Goal: Check status: Check status

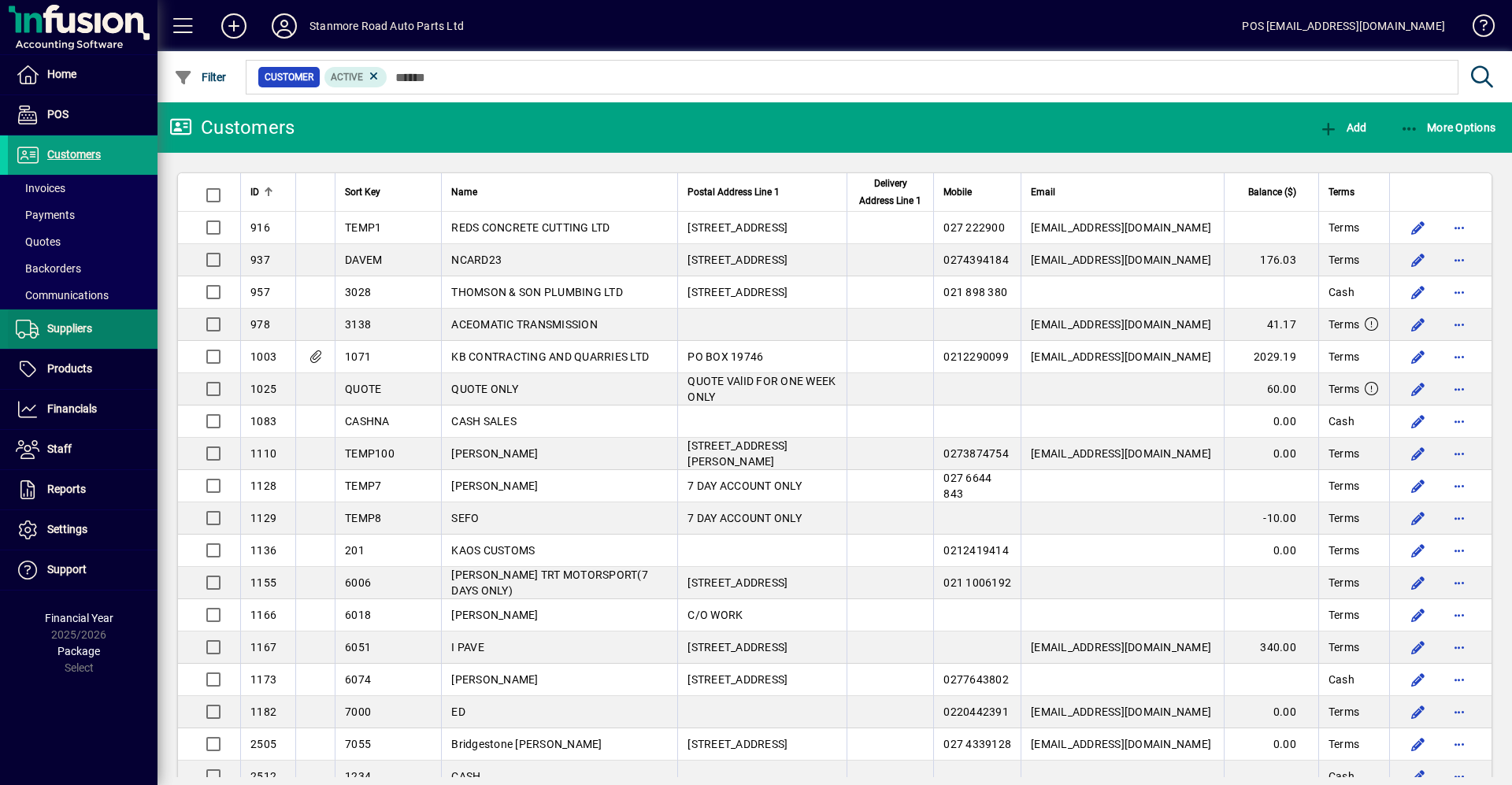
click at [87, 323] on span "Suppliers" at bounding box center [69, 328] width 45 height 13
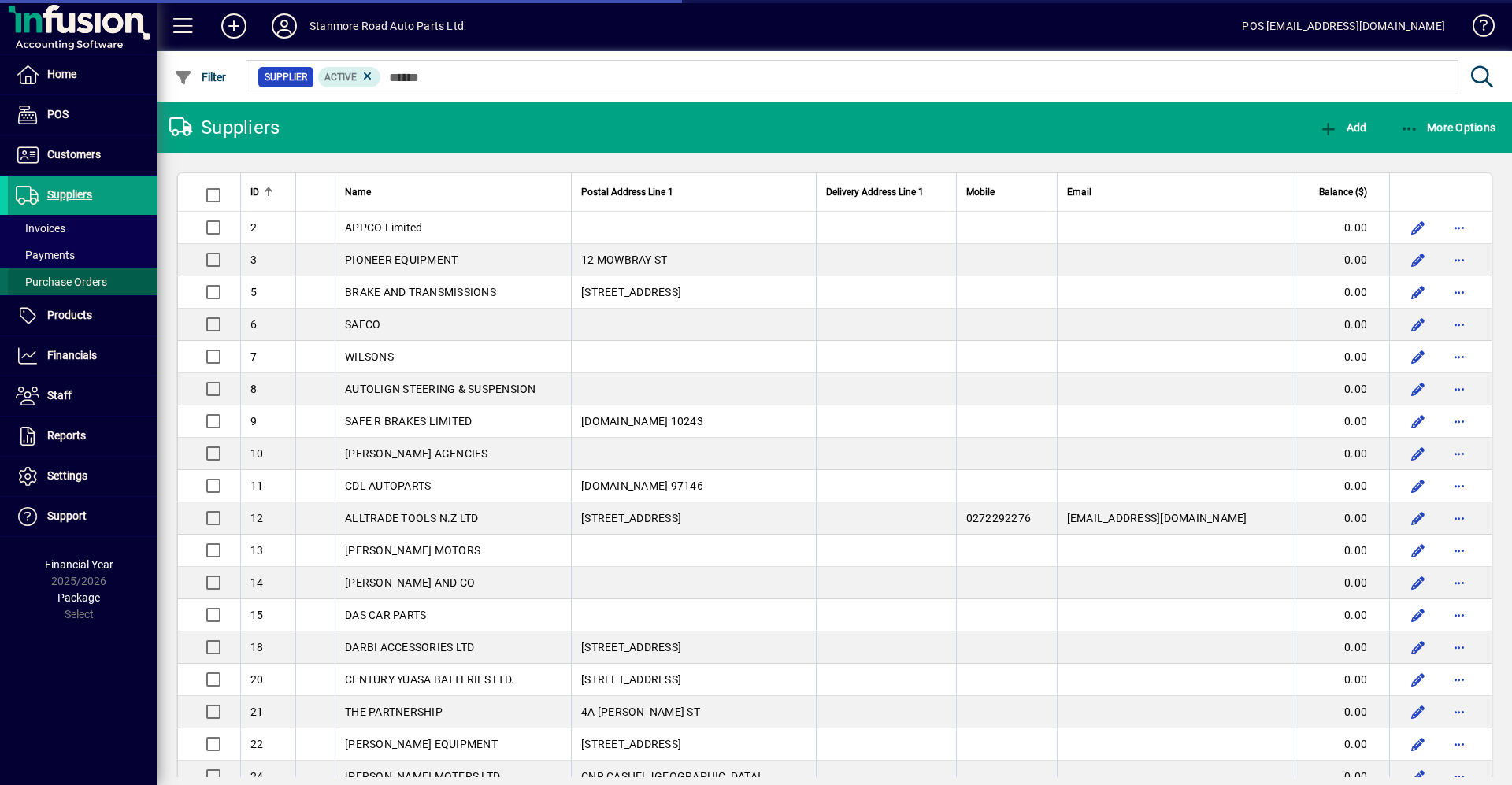
click at [76, 284] on span "Purchase Orders" at bounding box center [61, 282] width 91 height 13
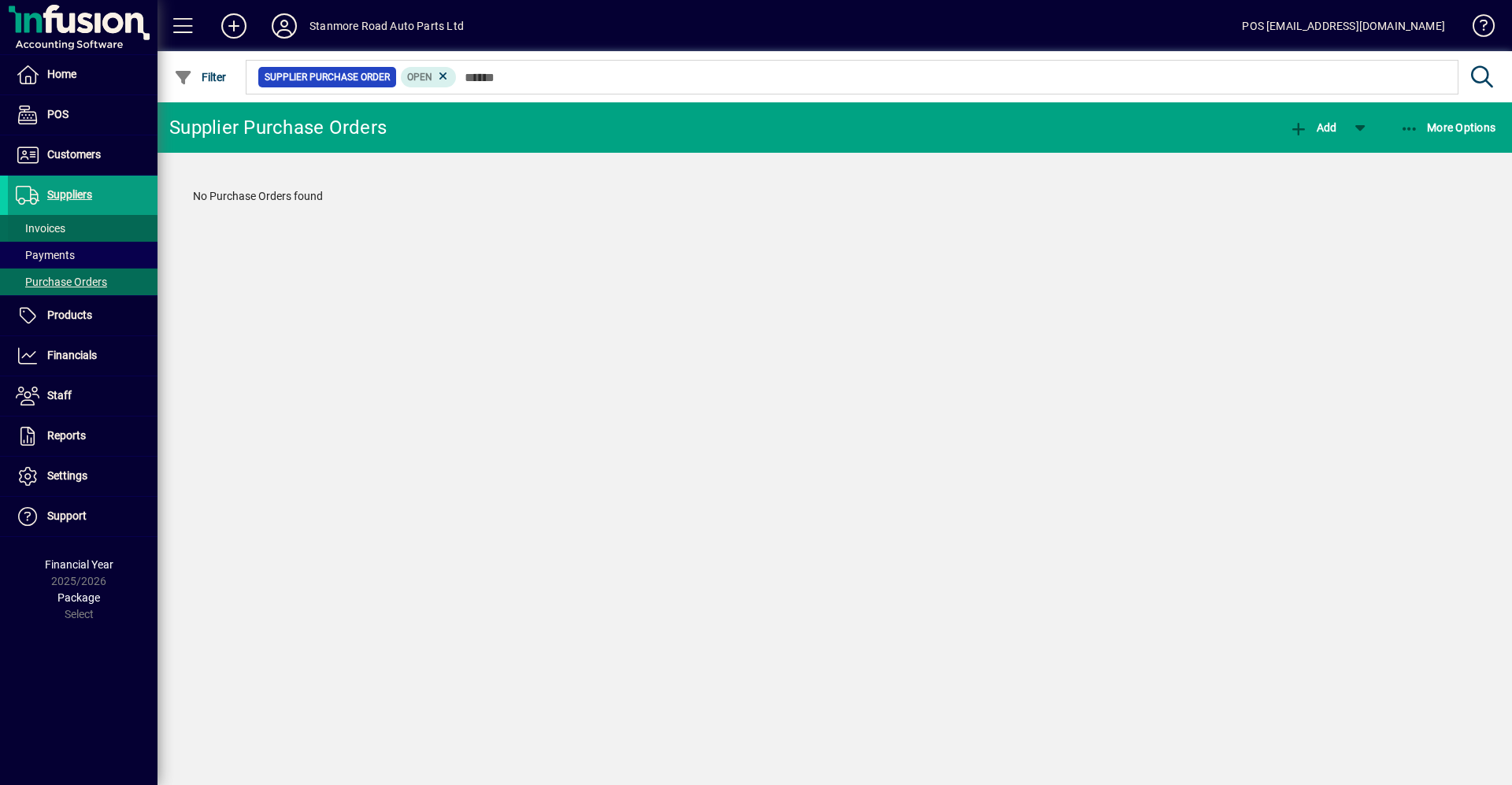
click at [60, 222] on span "Invoices" at bounding box center [40, 228] width 50 height 13
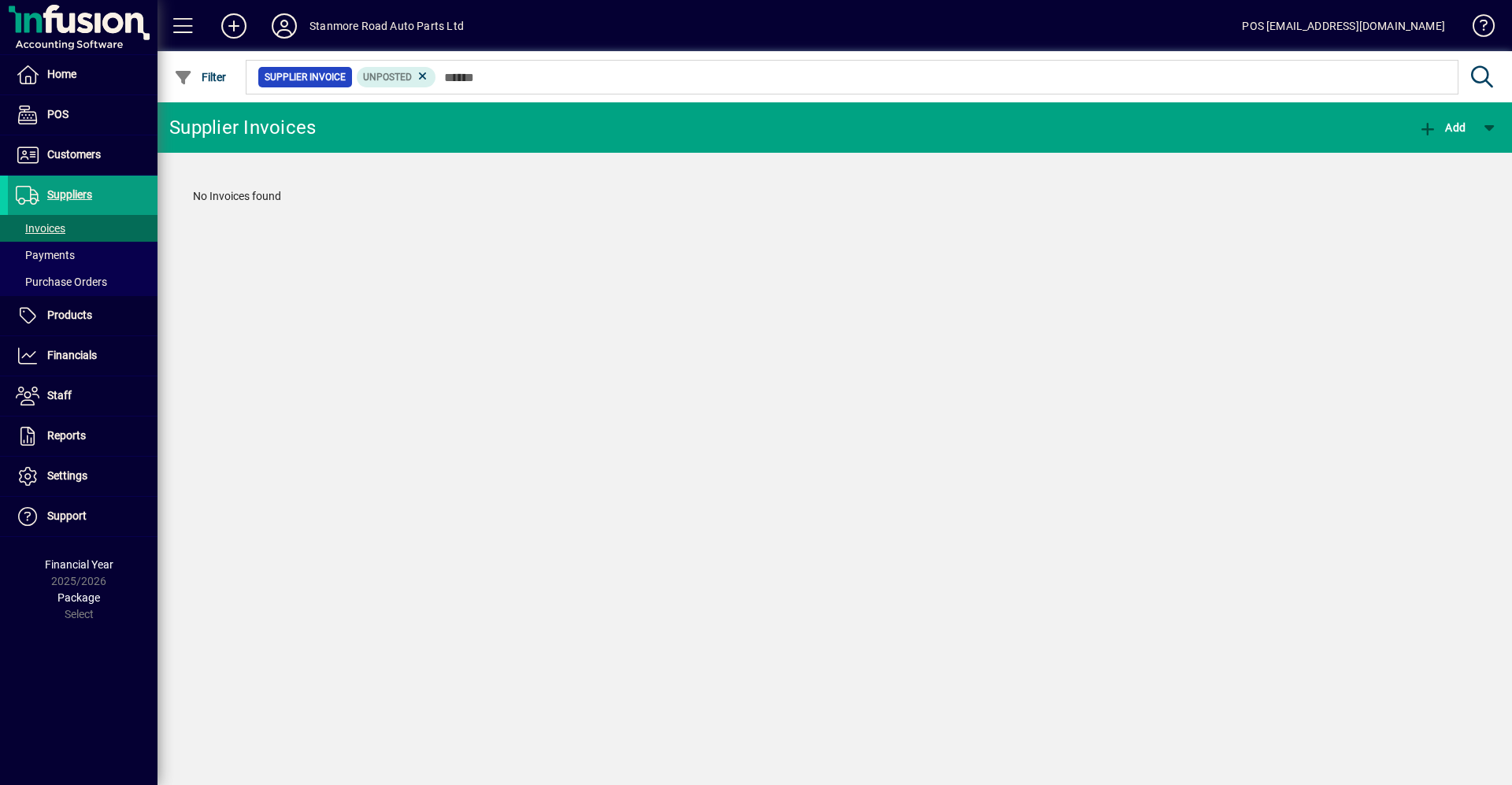
click at [398, 67] on div at bounding box center [921, 60] width 1355 height 17
click at [427, 79] on icon at bounding box center [422, 75] width 14 height 14
click at [41, 226] on span "Invoices" at bounding box center [40, 228] width 50 height 13
click at [418, 76] on icon at bounding box center [422, 75] width 14 height 14
click at [85, 307] on span "Products" at bounding box center [51, 315] width 85 height 19
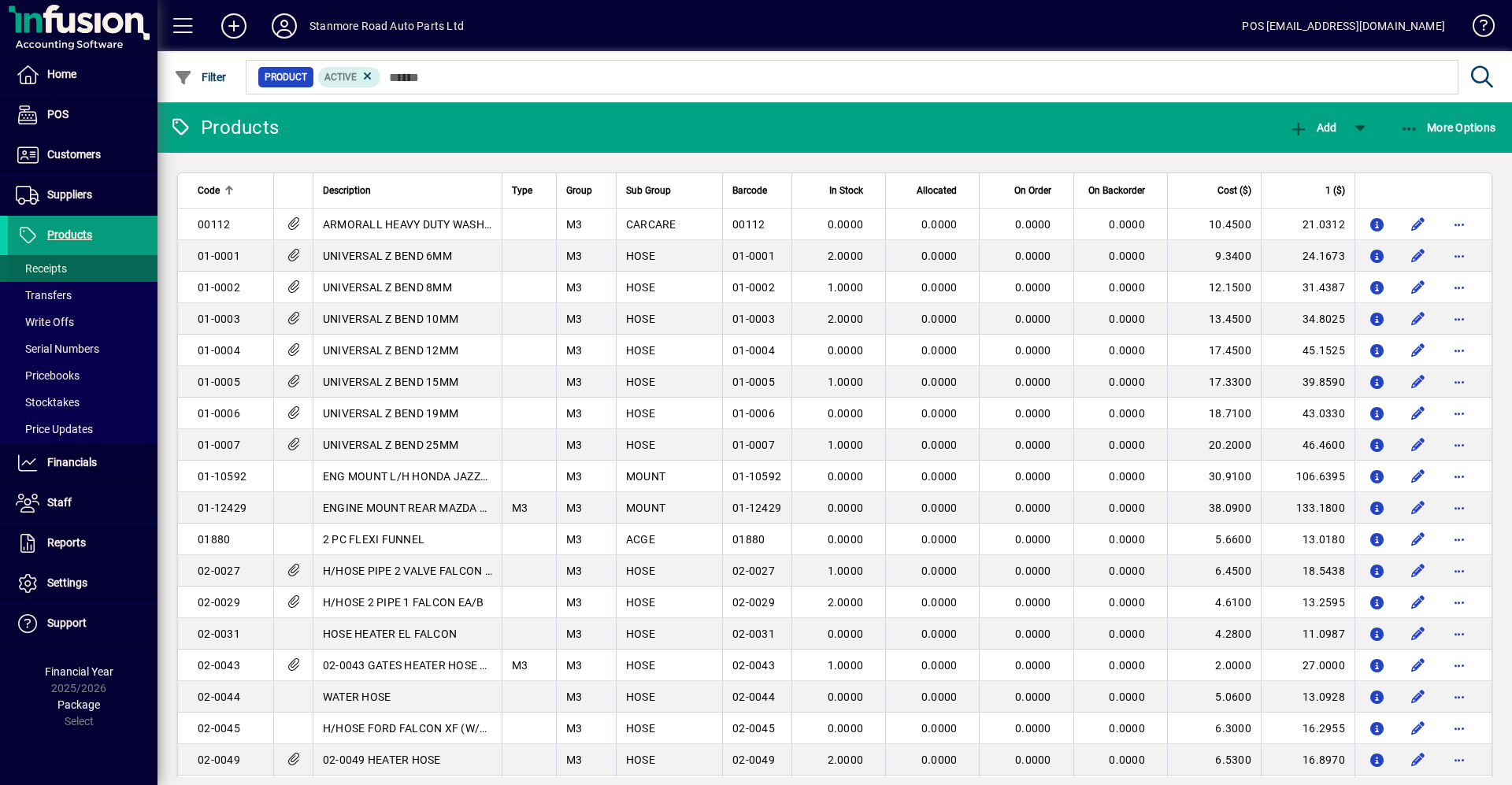
click at [73, 260] on span at bounding box center [83, 267] width 150 height 38
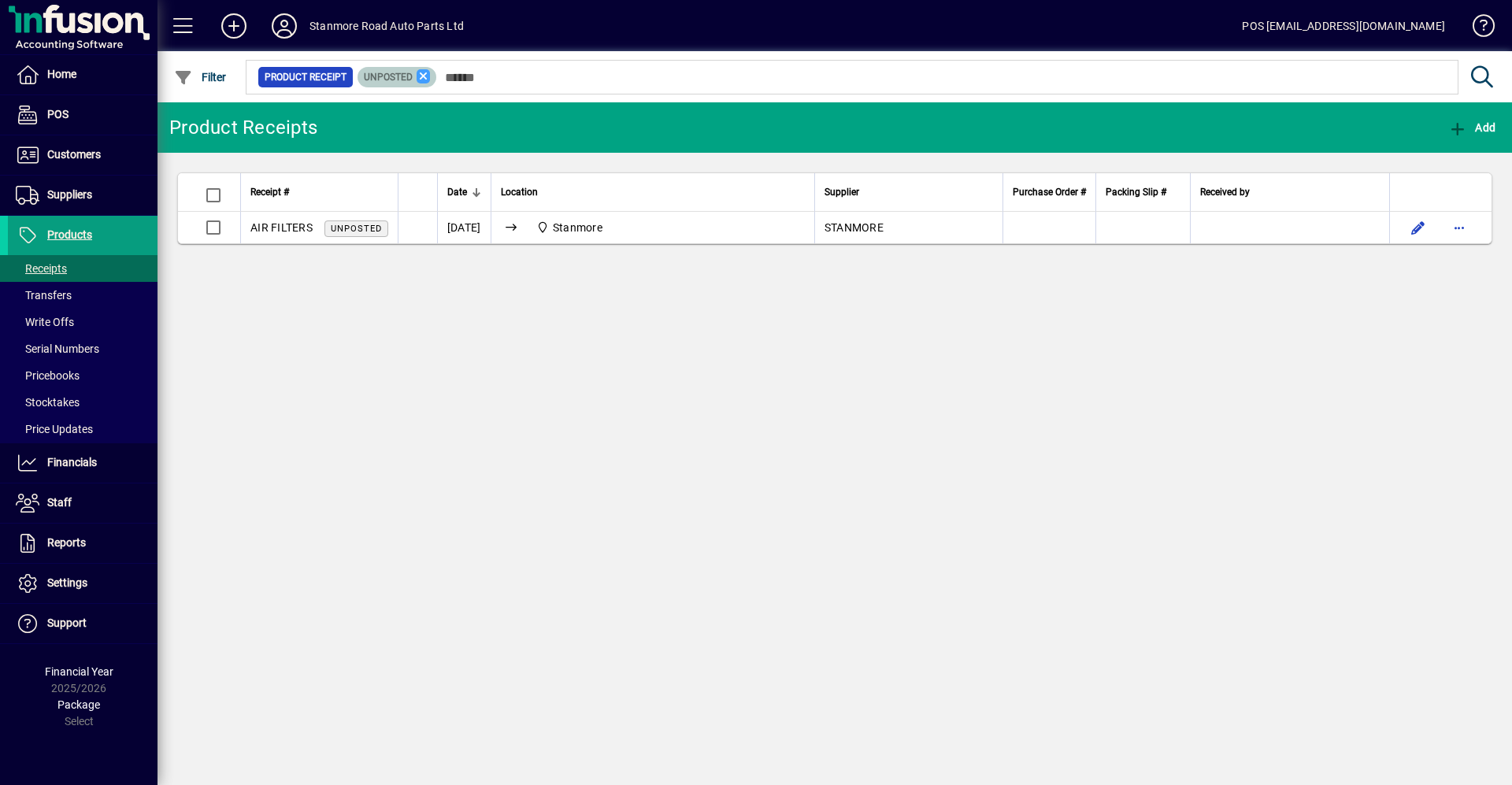
click at [426, 73] on icon at bounding box center [423, 75] width 14 height 14
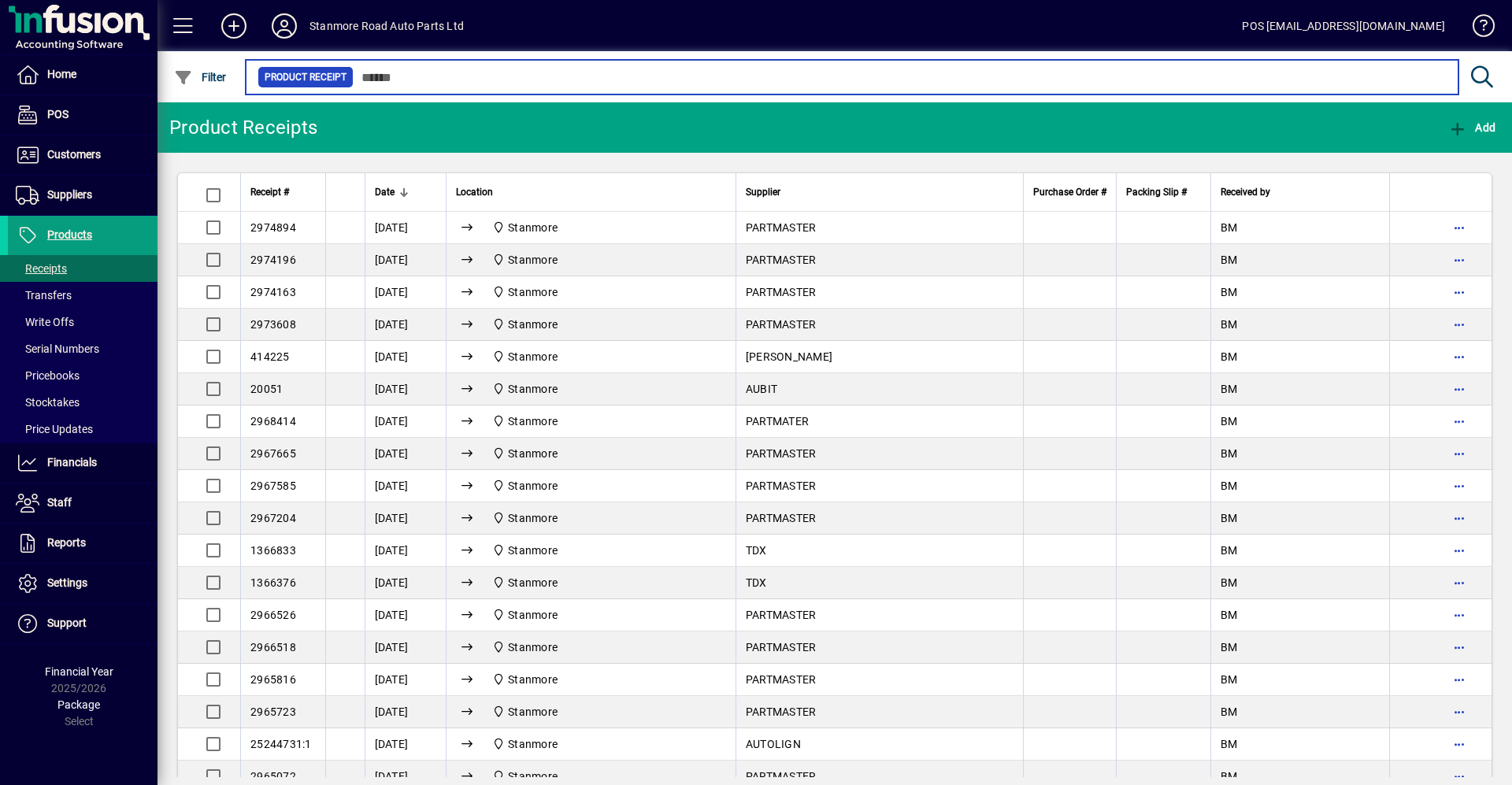
click at [426, 73] on input "text" at bounding box center [899, 77] width 1092 height 22
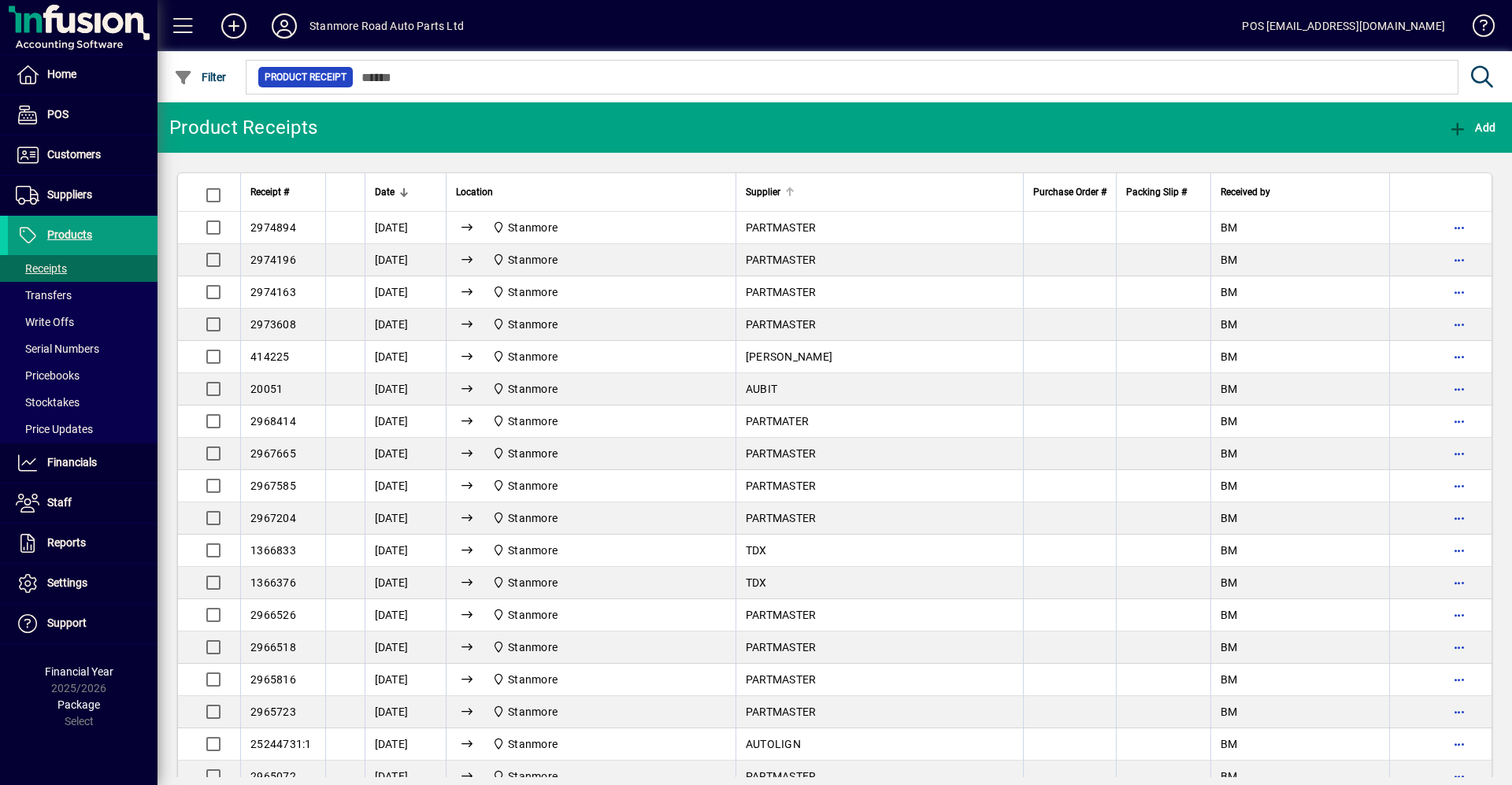
click at [752, 188] on span "Supplier" at bounding box center [763, 191] width 35 height 17
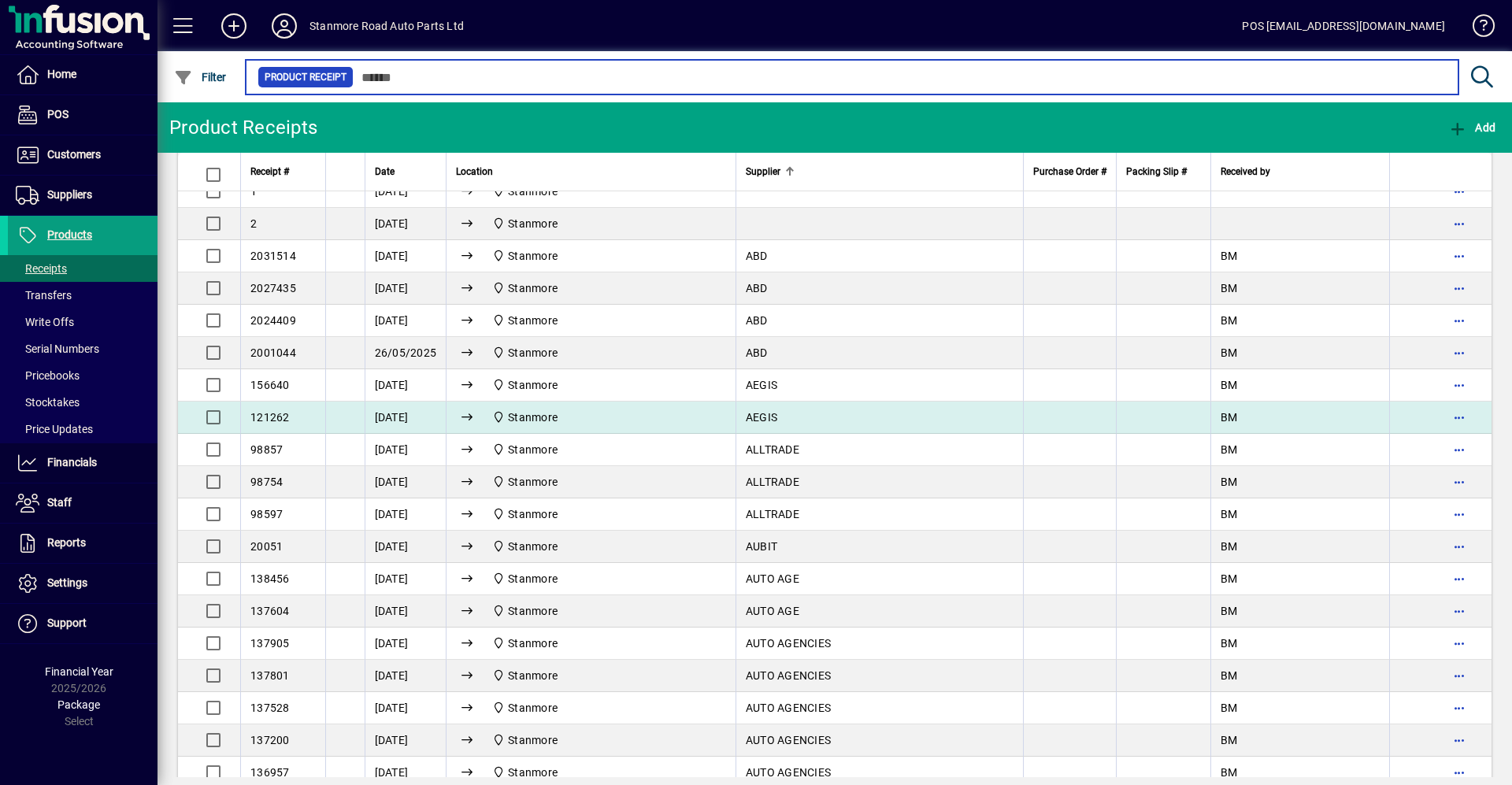
scroll to position [709, 0]
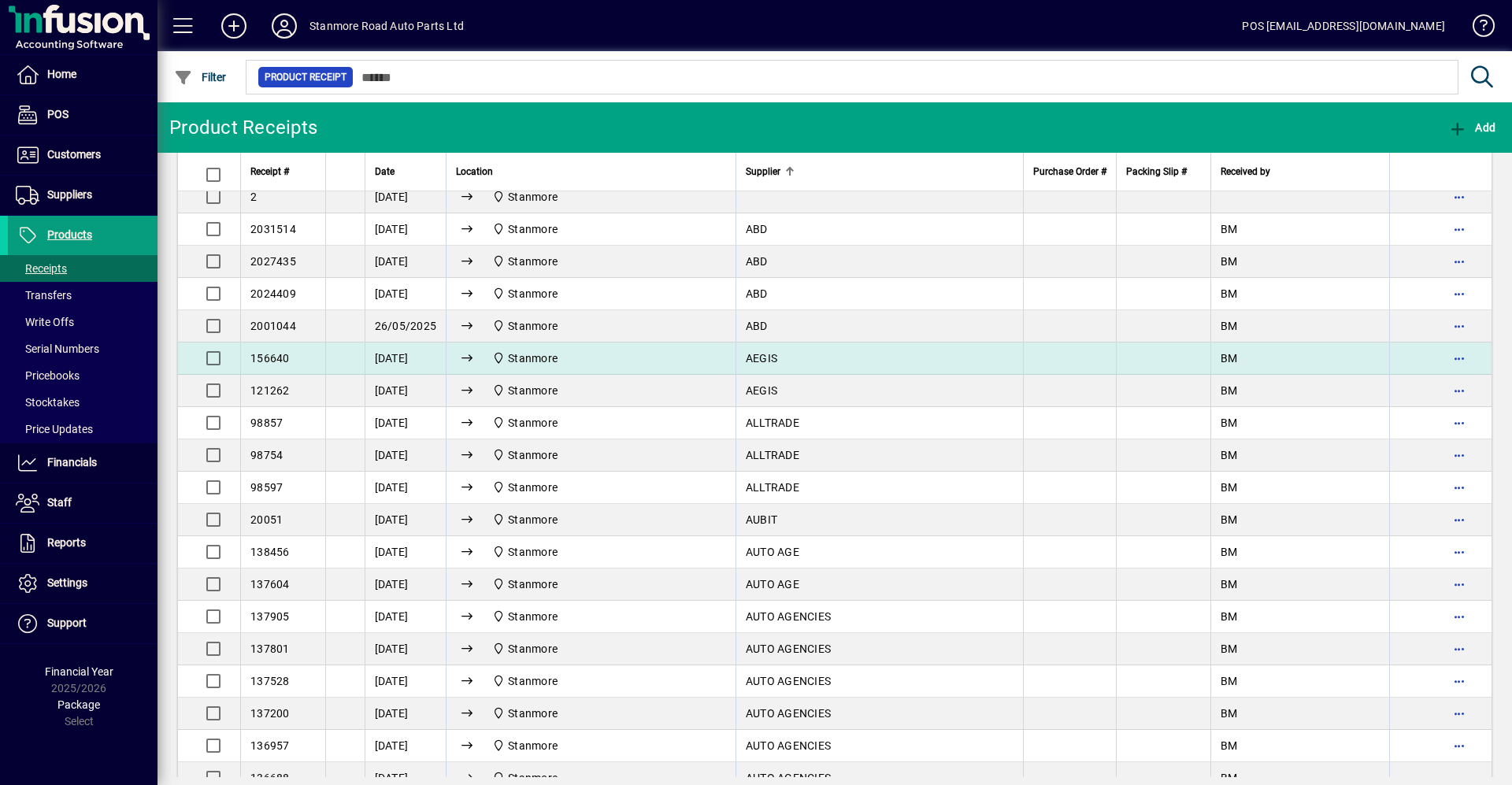
click at [694, 364] on div "Stanmore" at bounding box center [591, 358] width 270 height 19
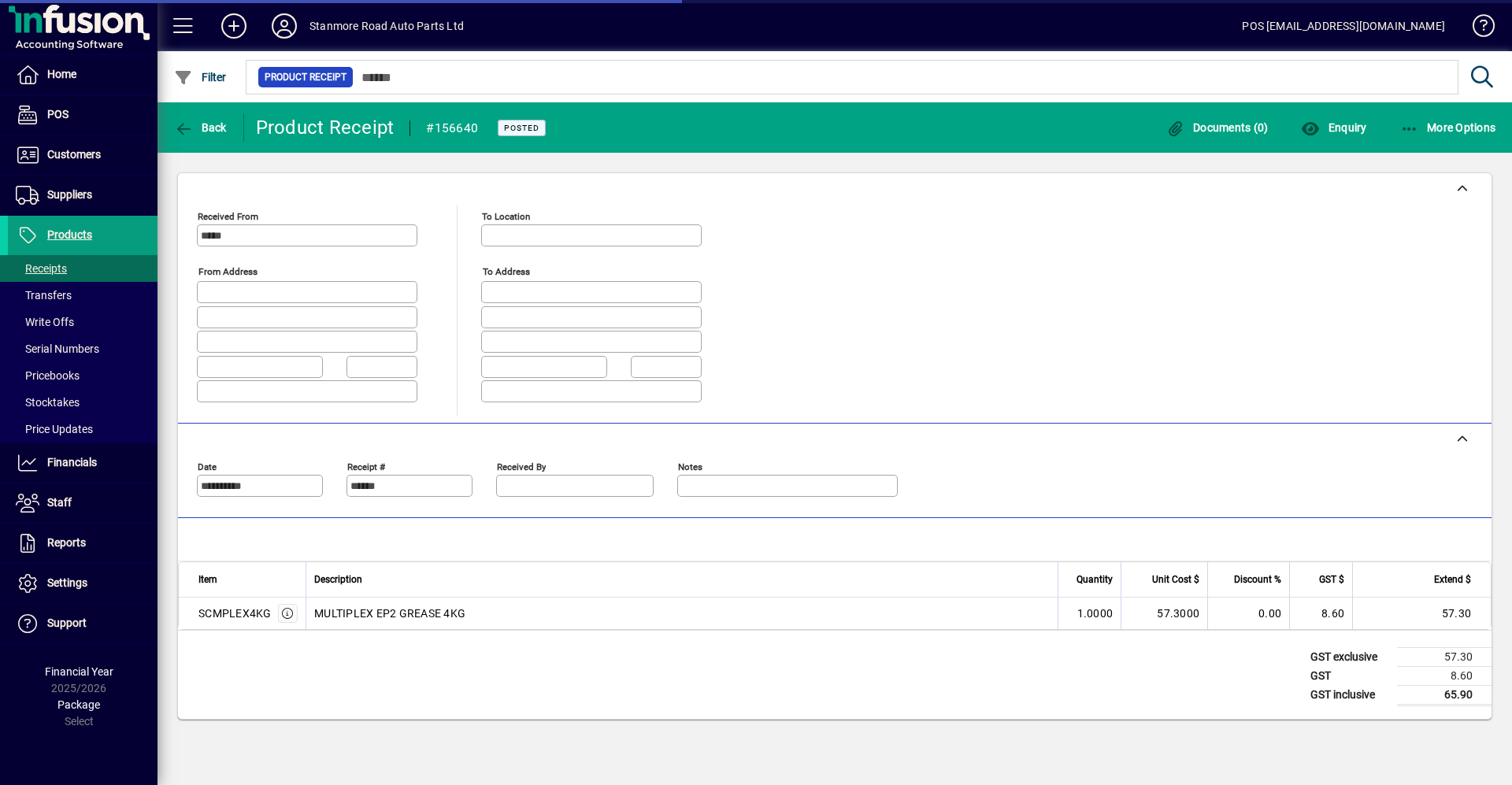
type input "**********"
type input "********"
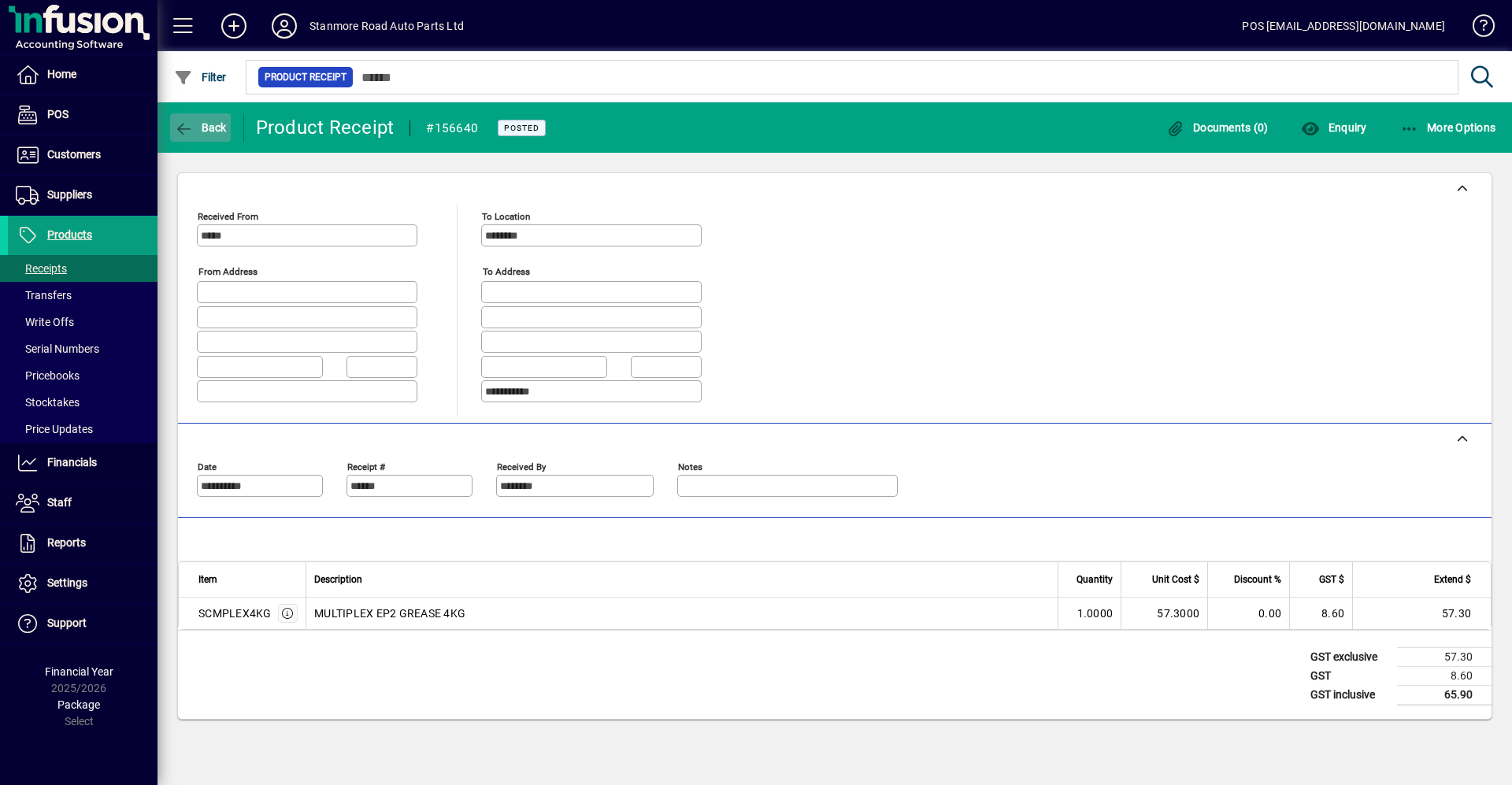
click at [189, 119] on span "button" at bounding box center [200, 127] width 61 height 38
